Goal: Transaction & Acquisition: Purchase product/service

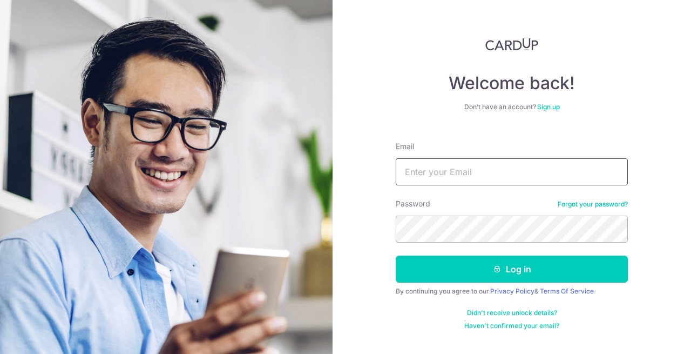
click at [484, 168] on input "Email" at bounding box center [512, 171] width 232 height 27
type input "[EMAIL_ADDRESS][DOMAIN_NAME]"
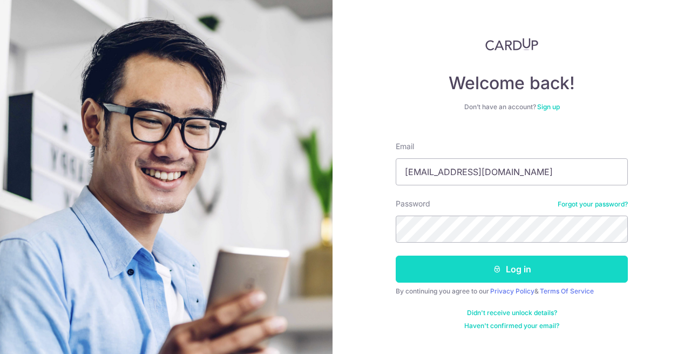
click at [488, 271] on button "Log in" at bounding box center [512, 268] width 232 height 27
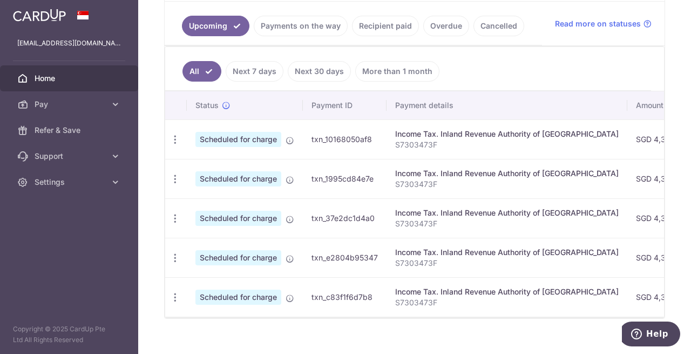
scroll to position [259, 0]
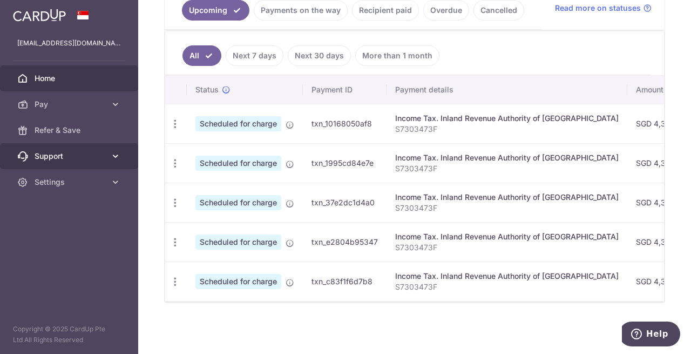
click at [92, 156] on span "Support" at bounding box center [70, 156] width 71 height 11
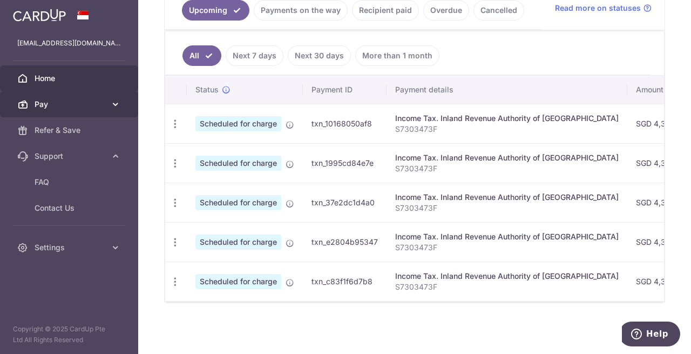
click at [92, 110] on link "Pay" at bounding box center [69, 104] width 138 height 26
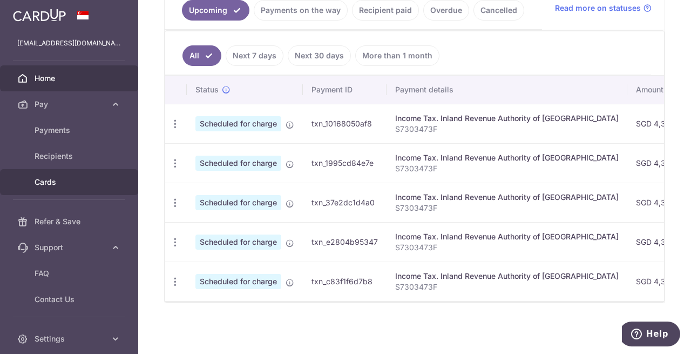
click at [72, 178] on span "Cards" at bounding box center [70, 181] width 71 height 11
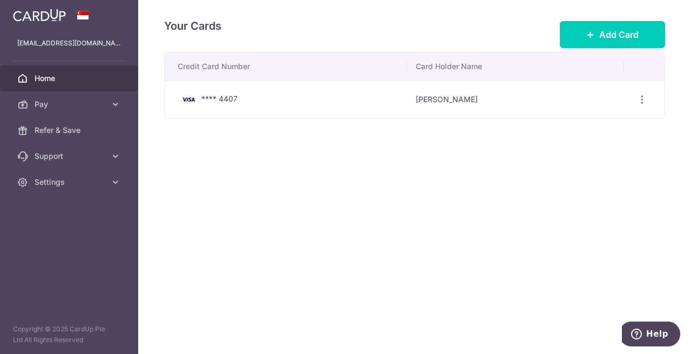
click at [54, 79] on span "Home" at bounding box center [70, 78] width 71 height 11
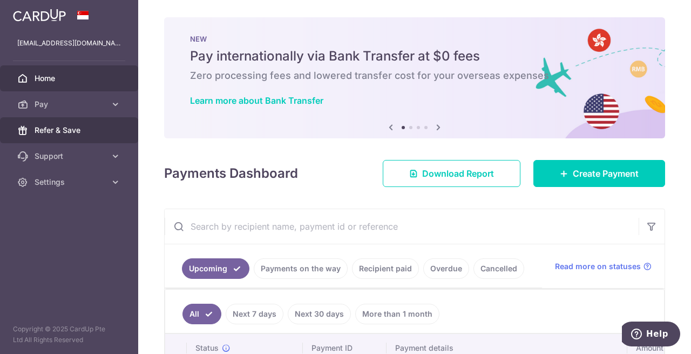
click at [57, 135] on link "Refer & Save" at bounding box center [69, 130] width 138 height 26
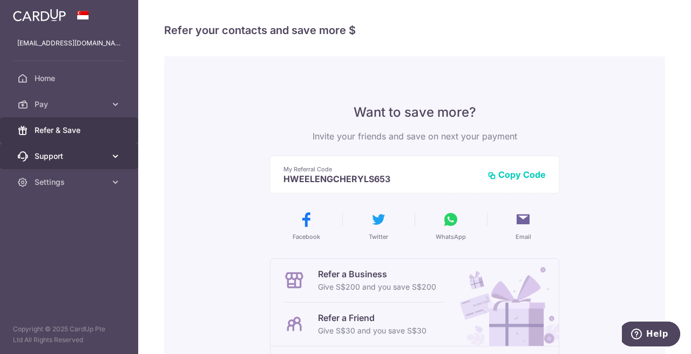
click at [56, 155] on span "Support" at bounding box center [70, 156] width 71 height 11
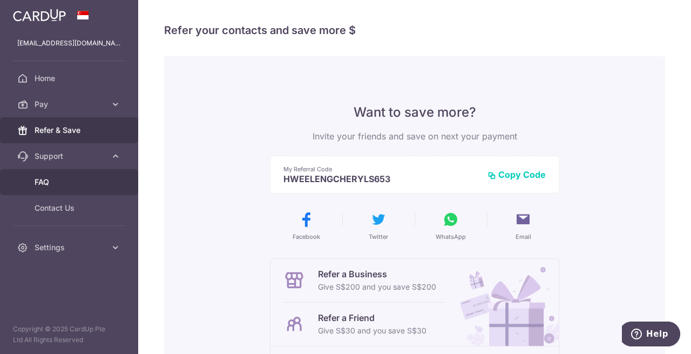
click at [42, 178] on span "FAQ" at bounding box center [70, 181] width 71 height 11
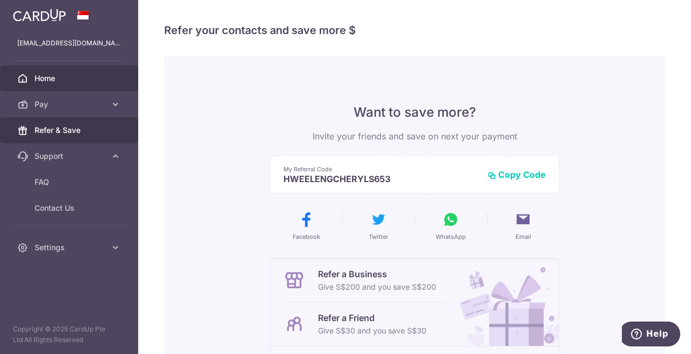
click at [44, 78] on span "Home" at bounding box center [70, 78] width 71 height 11
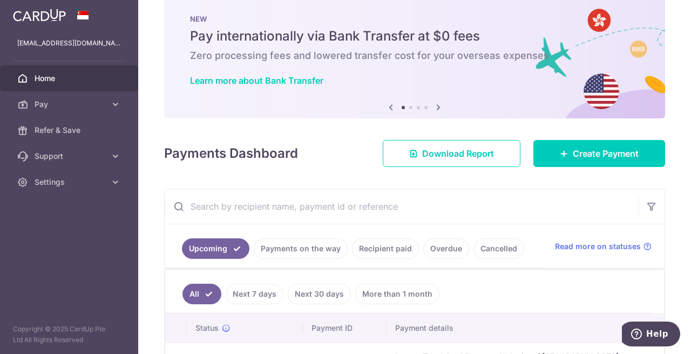
scroll to position [19, 0]
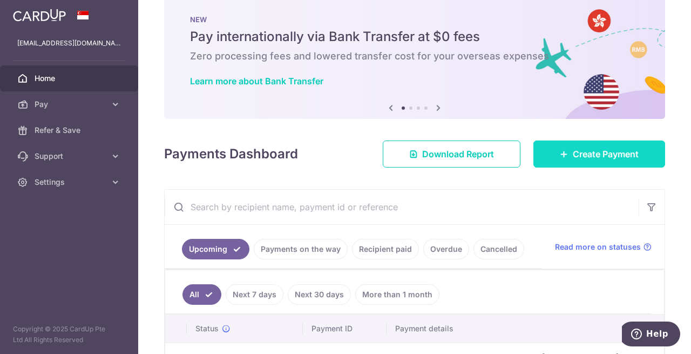
click at [577, 157] on span "Create Payment" at bounding box center [606, 153] width 66 height 13
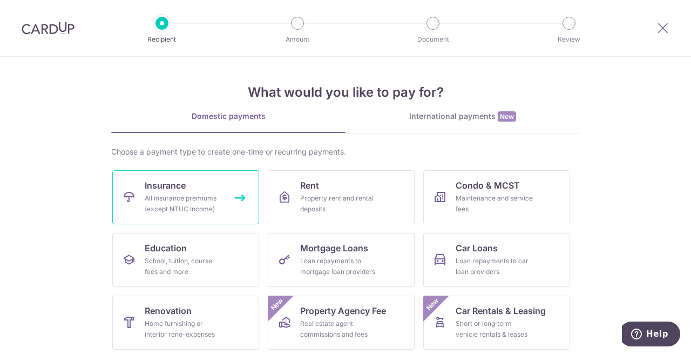
click at [171, 203] on div "All insurance premiums (except NTUC Income)" at bounding box center [184, 204] width 78 height 22
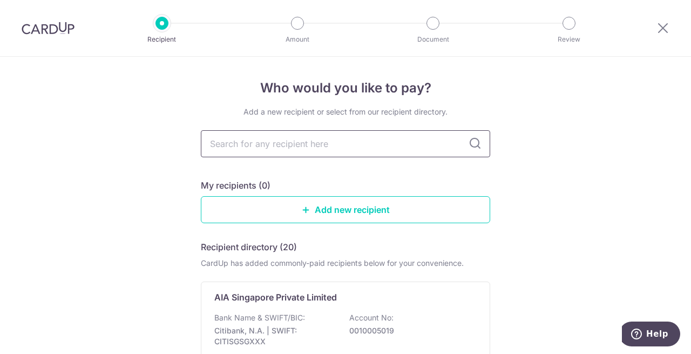
click at [303, 142] on input "text" at bounding box center [345, 143] width 289 height 27
type input "great"
click at [304, 147] on input "great" at bounding box center [345, 143] width 289 height 27
type input "great eastern"
click at [471, 147] on icon at bounding box center [474, 143] width 13 height 13
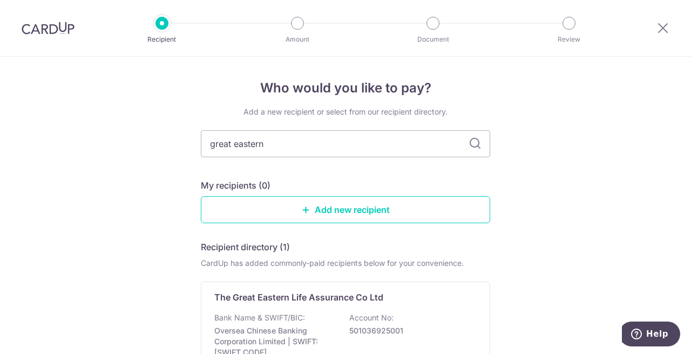
click at [472, 142] on icon at bounding box center [474, 143] width 13 height 13
click at [321, 146] on input "great eastern" at bounding box center [345, 143] width 289 height 27
type input "great eastern"
click at [280, 144] on input "great eastern" at bounding box center [345, 143] width 289 height 27
type input "great eastern"
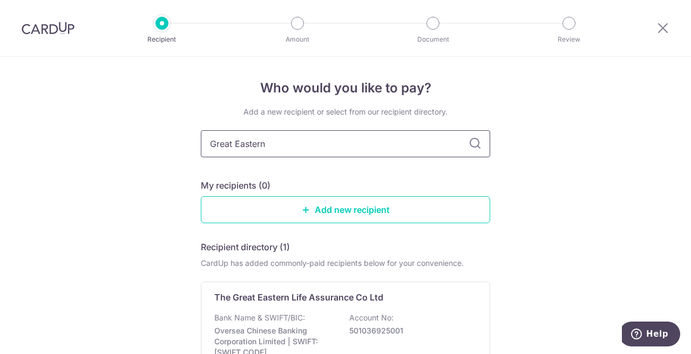
type input "Great Eastern"
click at [471, 142] on icon at bounding box center [474, 143] width 13 height 13
click at [339, 152] on input "Great Eastern" at bounding box center [345, 143] width 289 height 27
type input "G"
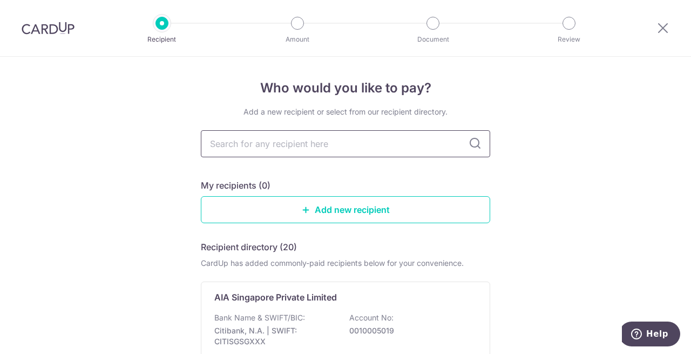
click at [331, 138] on input "text" at bounding box center [345, 143] width 289 height 27
type input "Great Easter"
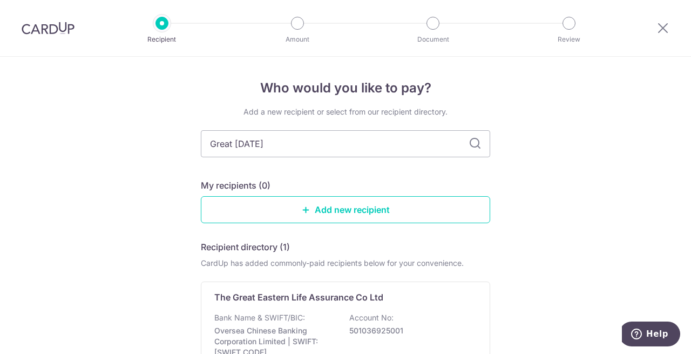
type input "Great Eastern"
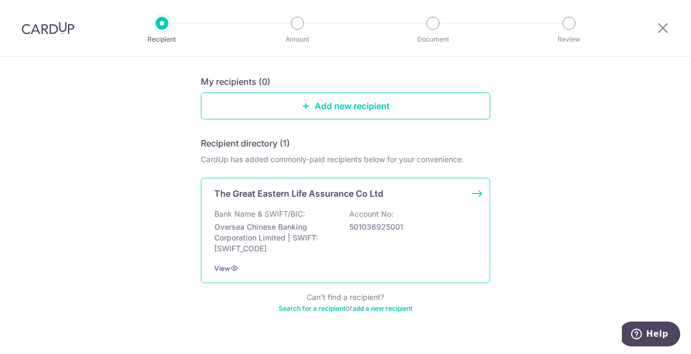
scroll to position [119, 0]
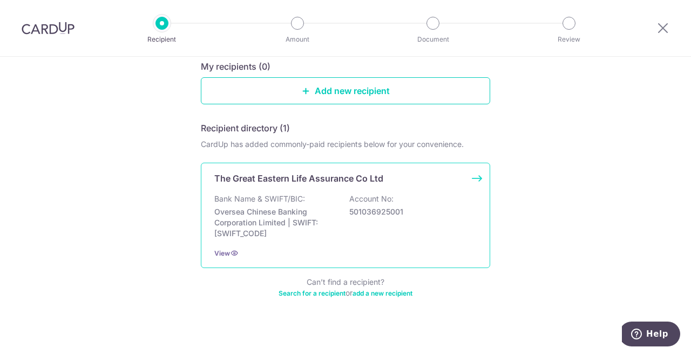
click at [267, 208] on p "Oversea Chinese Banking Corporation Limited | SWIFT: OCBCSGSGXXX" at bounding box center [274, 222] width 121 height 32
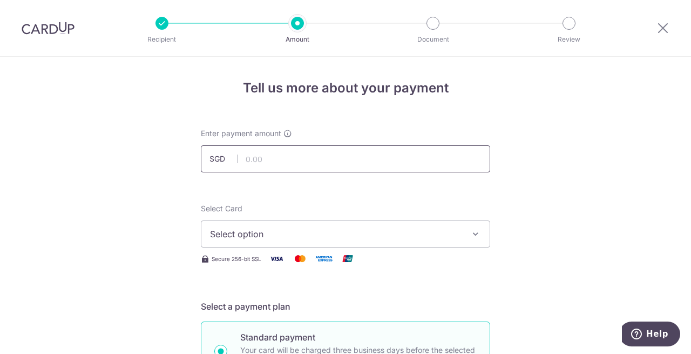
click at [359, 167] on input "text" at bounding box center [345, 158] width 289 height 27
click at [301, 157] on input "text" at bounding box center [345, 158] width 289 height 27
paste input "12,294.45"
type input "12,294.45"
click at [276, 233] on span "Select option" at bounding box center [336, 233] width 252 height 13
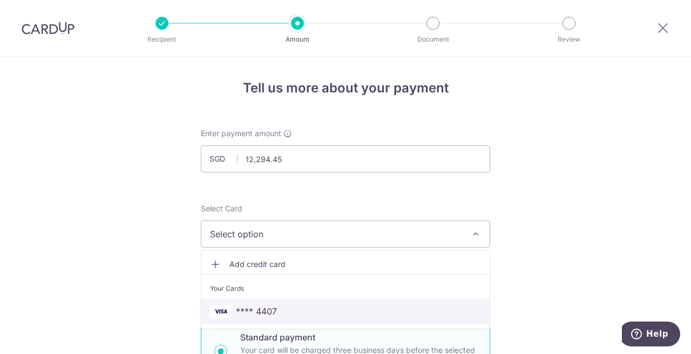
click at [268, 312] on span "**** 4407" at bounding box center [256, 310] width 41 height 13
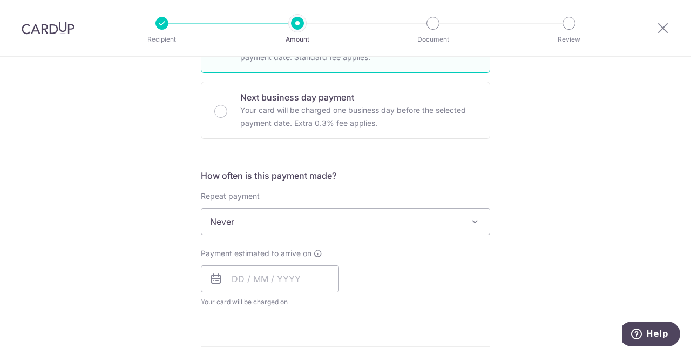
scroll to position [308, 0]
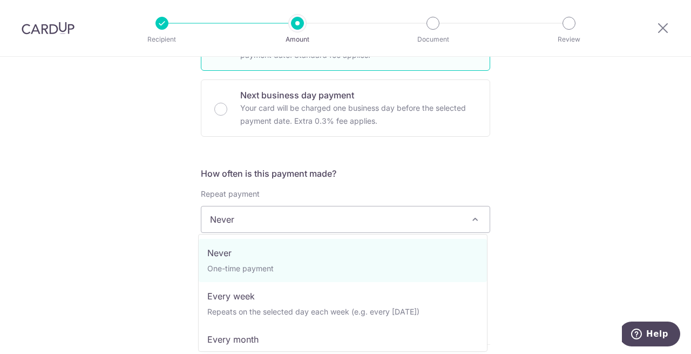
click at [365, 219] on span "Never" at bounding box center [345, 219] width 288 height 26
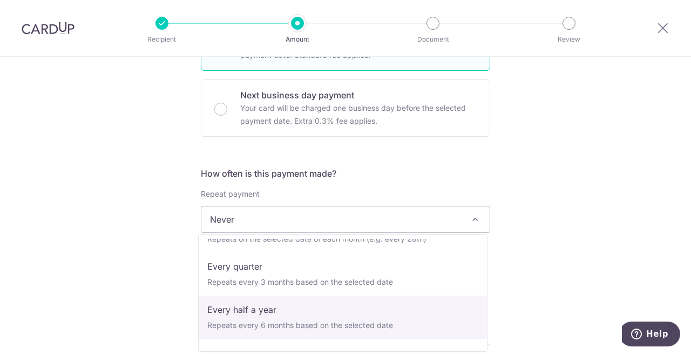
scroll to position [151, 0]
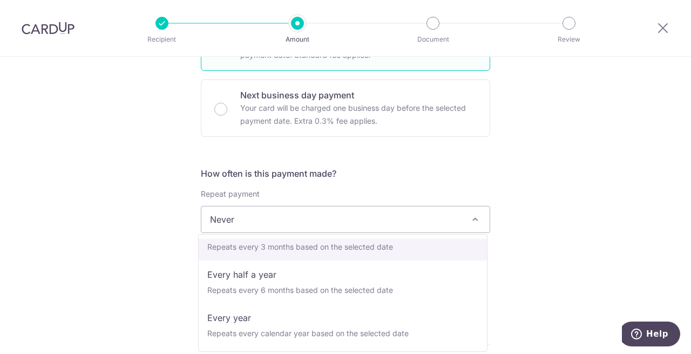
click at [434, 213] on span "Never" at bounding box center [345, 219] width 288 height 26
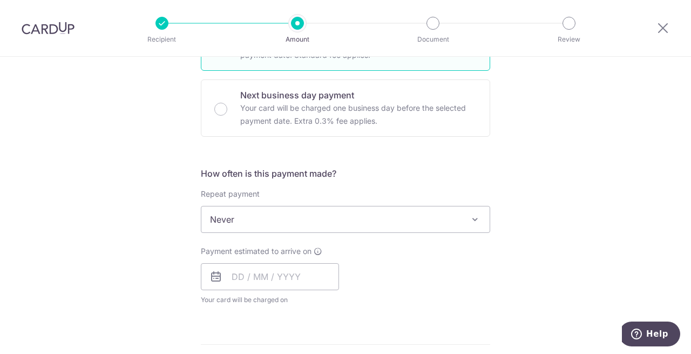
click at [423, 176] on h5 "How often is this payment made?" at bounding box center [345, 173] width 289 height 13
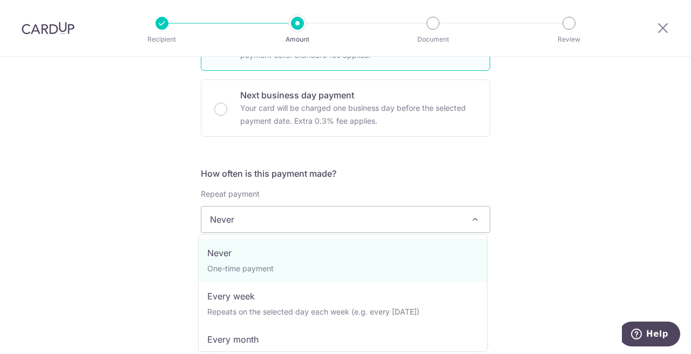
click at [266, 216] on span "Never" at bounding box center [345, 219] width 288 height 26
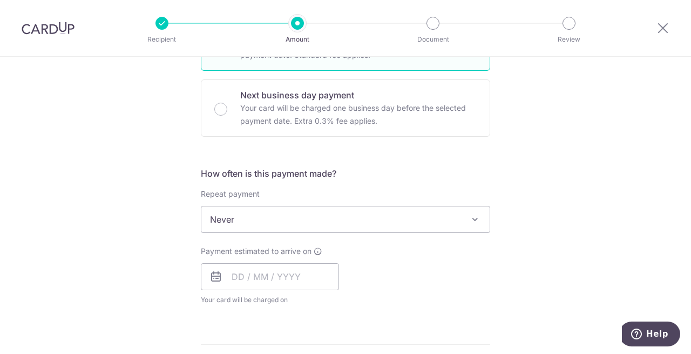
click at [148, 230] on div "Tell us more about your payment Enter payment amount SGD 12,294.45 12294.45 Sel…" at bounding box center [345, 237] width 691 height 976
click at [230, 278] on input "text" at bounding box center [270, 276] width 138 height 27
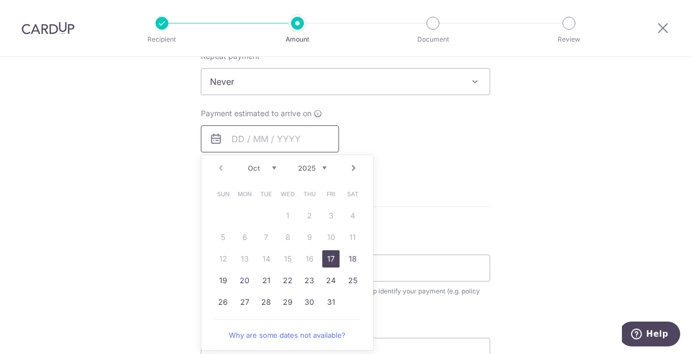
scroll to position [451, 0]
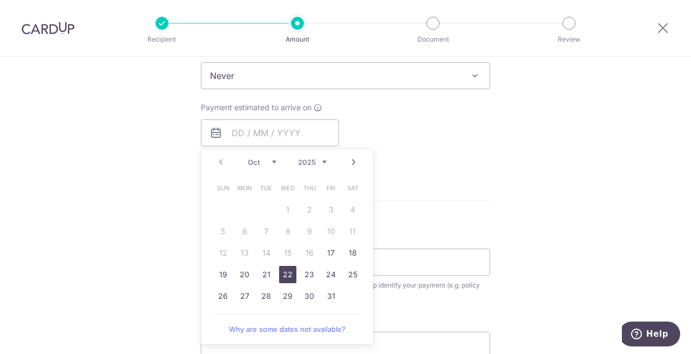
click at [283, 273] on link "22" at bounding box center [287, 274] width 17 height 17
type input "[DATE]"
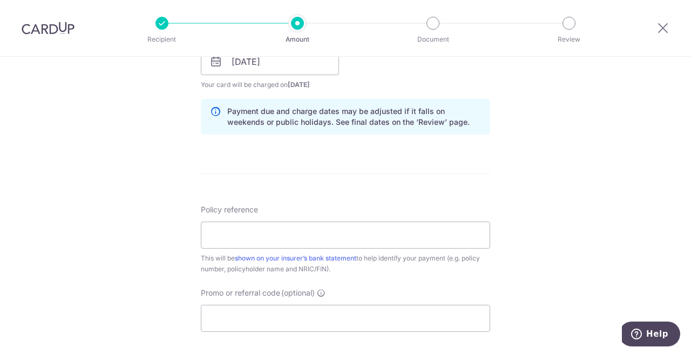
scroll to position [524, 0]
click at [324, 233] on input "Policy reference" at bounding box center [345, 233] width 289 height 27
click at [384, 166] on form "Enter payment amount SGD 12,294.45 12294.45 Select Card **** 4407 Add credit ca…" at bounding box center [345, 53] width 289 height 899
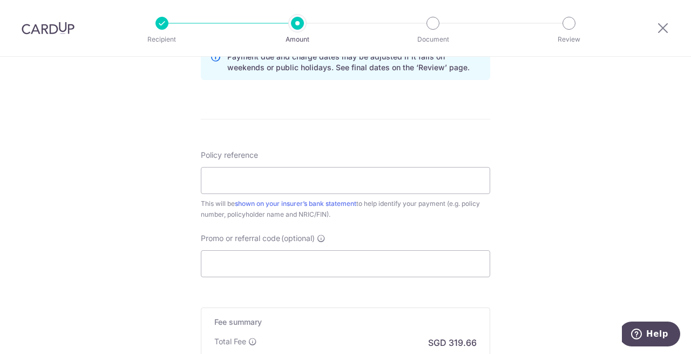
scroll to position [577, 0]
click at [352, 182] on input "Policy reference" at bounding box center [345, 179] width 289 height 27
paste input "0215429962"
type input "0215429962"
click at [305, 260] on input "Promo or referral code (optional)" at bounding box center [345, 262] width 289 height 27
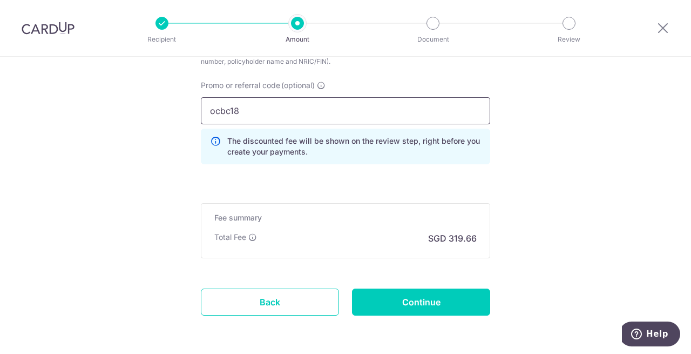
scroll to position [769, 0]
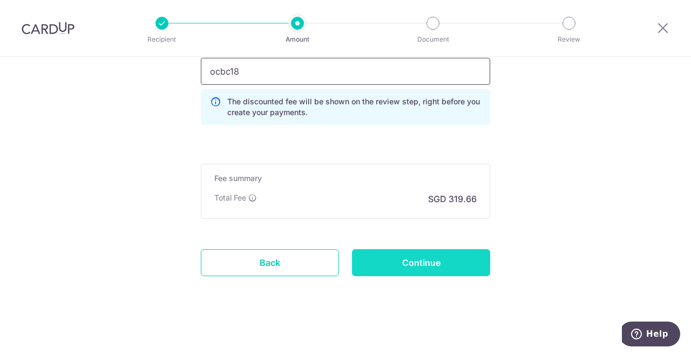
type input "ocbc18"
click at [440, 262] on input "Continue" at bounding box center [421, 262] width 138 height 27
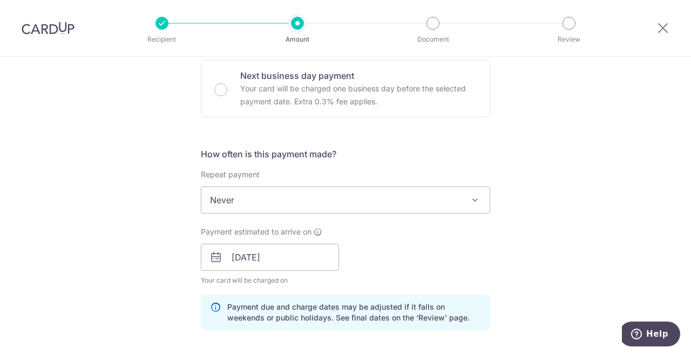
scroll to position [328, 0]
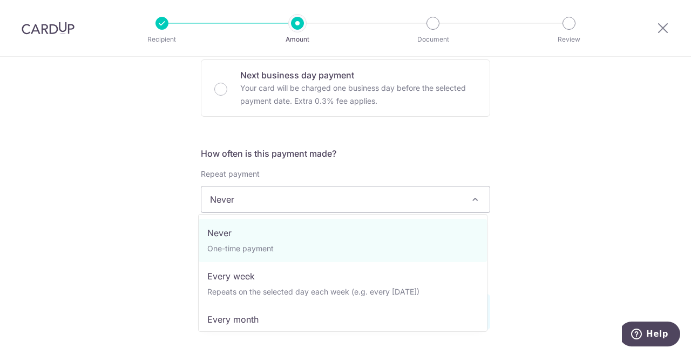
click at [371, 204] on span "Never" at bounding box center [345, 199] width 288 height 26
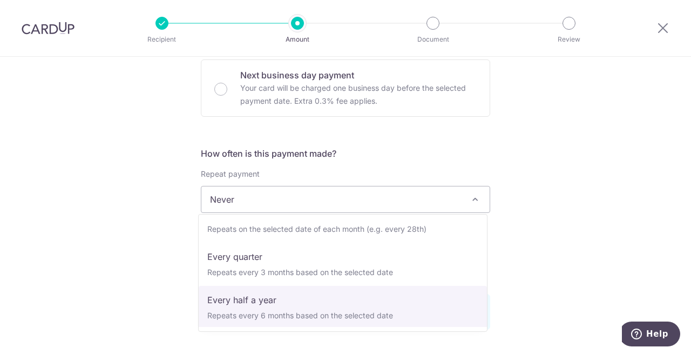
scroll to position [151, 0]
select select "6"
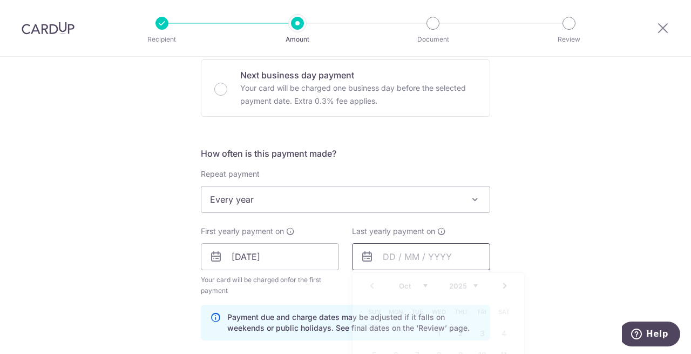
click at [437, 253] on input "text" at bounding box center [421, 256] width 138 height 27
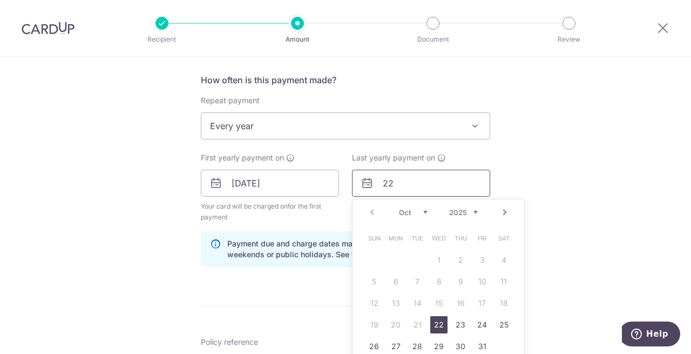
scroll to position [402, 0]
click at [435, 323] on link "22" at bounding box center [438, 323] width 17 height 17
type input "[DATE]"
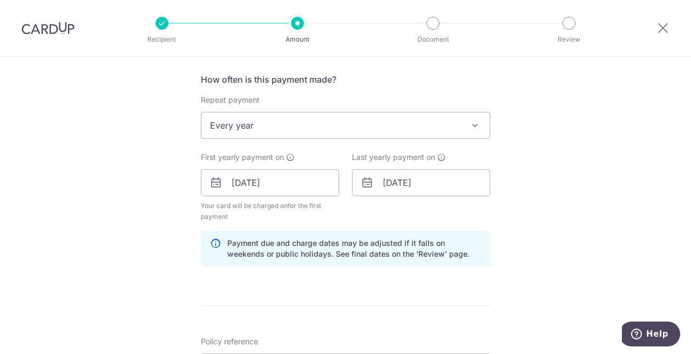
click at [581, 213] on div "Tell us more about your payment Enter payment amount SGD 12,294.45 12294.45 Sel…" at bounding box center [345, 202] width 691 height 1095
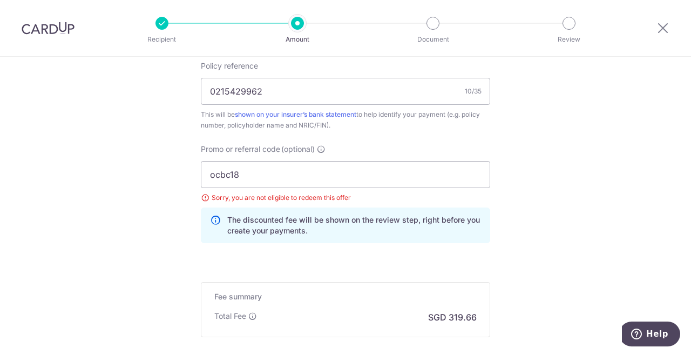
scroll to position [795, 0]
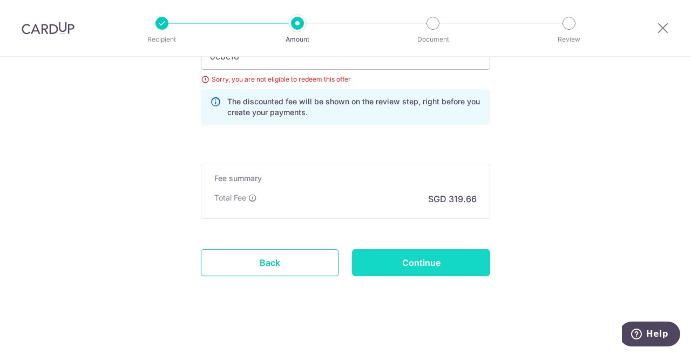
click at [442, 257] on input "Continue" at bounding box center [421, 262] width 138 height 27
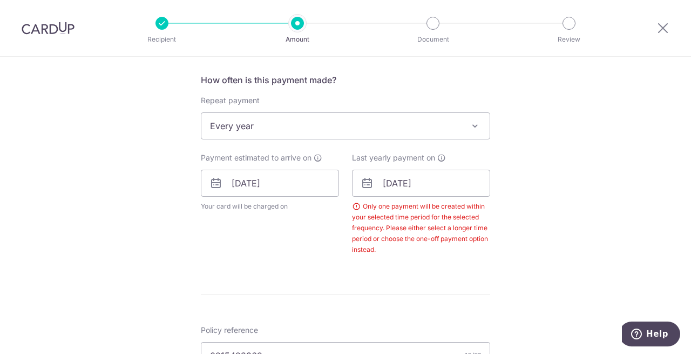
scroll to position [399, 0]
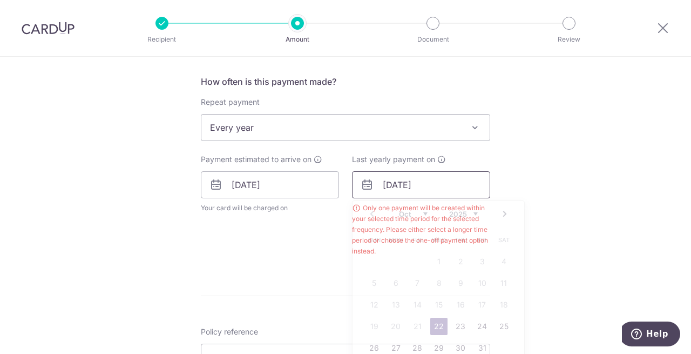
click at [421, 183] on input "[DATE]" at bounding box center [421, 184] width 138 height 27
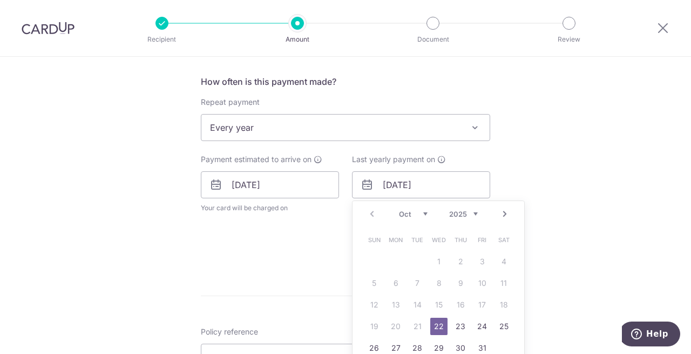
click at [457, 213] on select "2025 2026 2027 2028 2029 2030 2031 2032 2033 2034 2035" at bounding box center [463, 213] width 29 height 9
click at [453, 325] on link "22" at bounding box center [460, 325] width 17 height 17
type input "[DATE]"
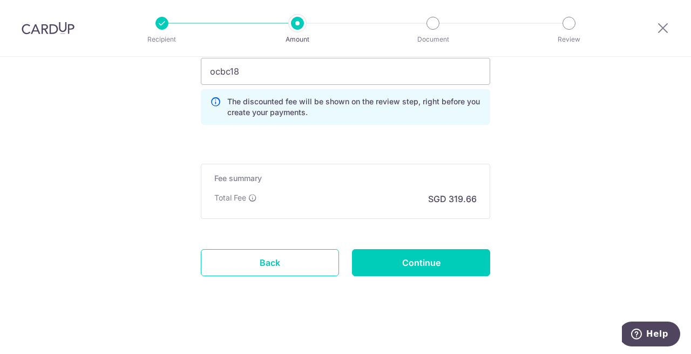
scroll to position [812, 0]
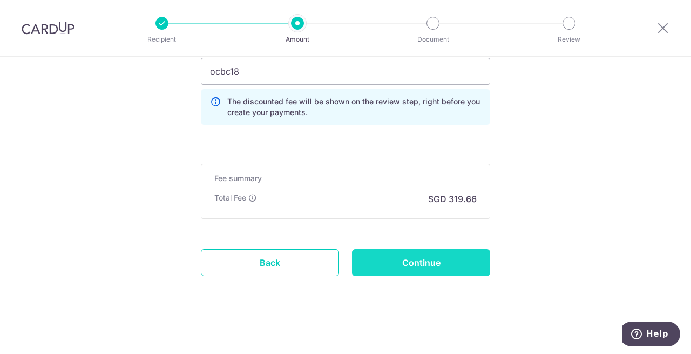
click at [432, 258] on input "Continue" at bounding box center [421, 262] width 138 height 27
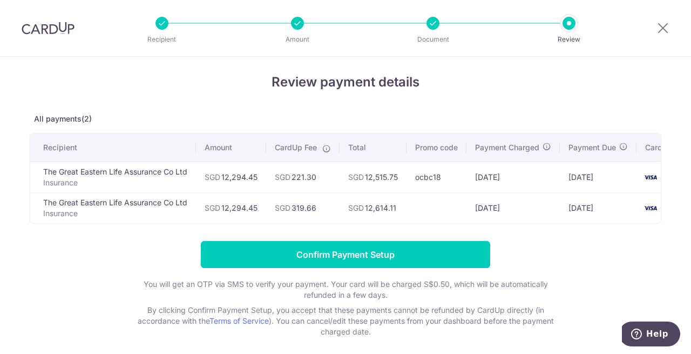
scroll to position [0, 40]
